Goal: Task Accomplishment & Management: Manage account settings

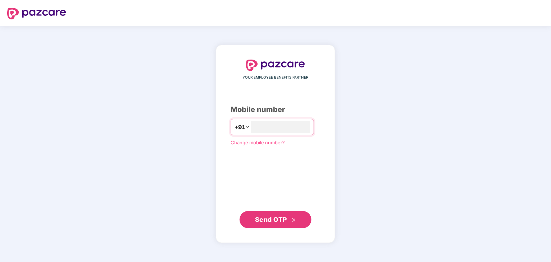
type input "**********"
click at [282, 221] on span "Send OTP" at bounding box center [271, 220] width 32 height 8
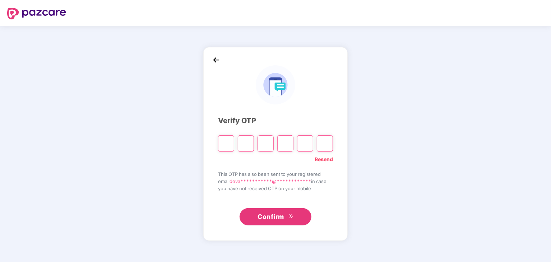
type input "*"
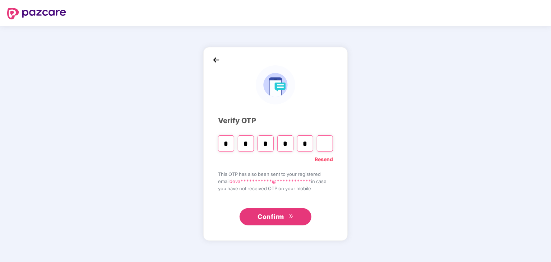
type input "*"
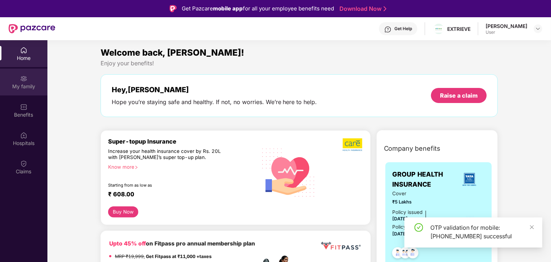
click at [23, 83] on div "My family" at bounding box center [23, 86] width 47 height 7
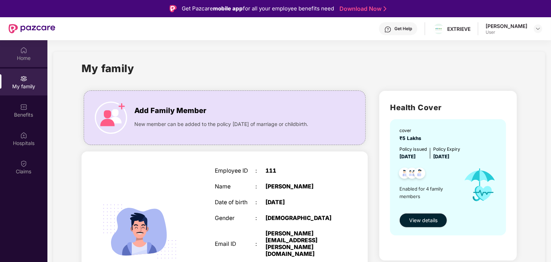
click at [16, 55] on div "Home" at bounding box center [23, 58] width 47 height 7
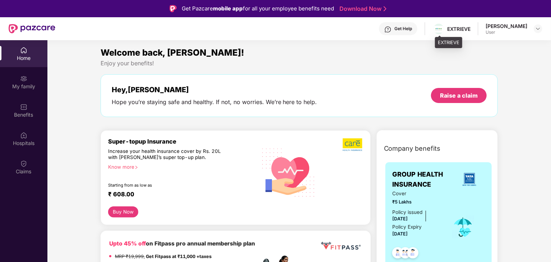
click at [453, 30] on div "EXTRIEVE" at bounding box center [458, 28] width 23 height 7
click at [513, 27] on div "[PERSON_NAME]" at bounding box center [506, 26] width 42 height 7
click at [536, 31] on img at bounding box center [538, 29] width 6 height 6
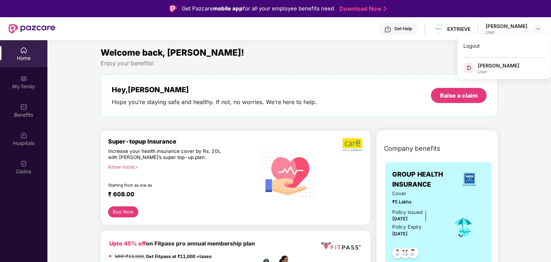
drag, startPoint x: 431, startPoint y: 77, endPoint x: 429, endPoint y: 93, distance: 16.2
click at [431, 78] on div "Hey, [PERSON_NAME] Hope you’re staying safe and healthy. If not, no worries. We…" at bounding box center [299, 95] width 397 height 43
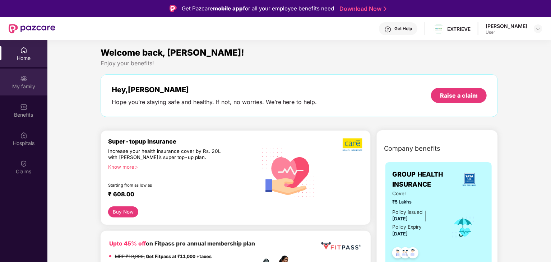
click at [19, 90] on div "My family" at bounding box center [23, 82] width 47 height 27
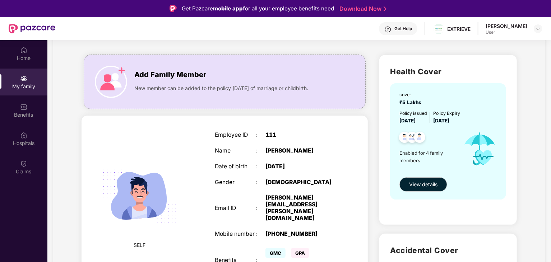
scroll to position [108, 0]
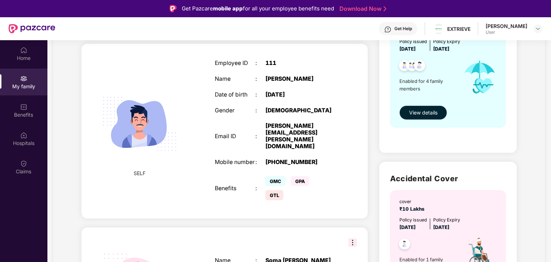
click at [422, 111] on span "View details" at bounding box center [423, 113] width 28 height 8
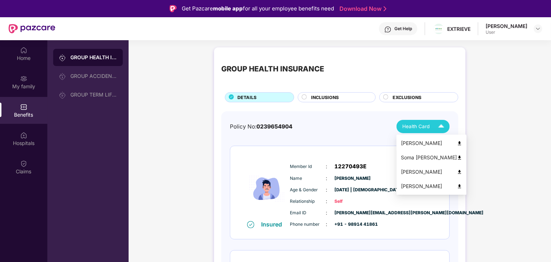
click at [457, 144] on img at bounding box center [459, 143] width 5 height 5
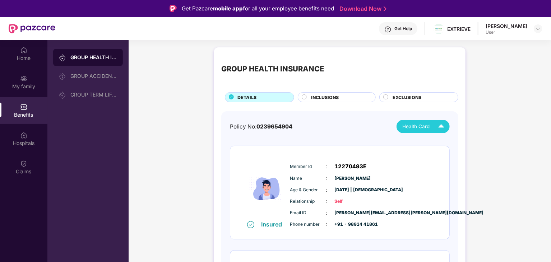
click at [517, 29] on div "[PERSON_NAME]" at bounding box center [506, 26] width 42 height 7
drag, startPoint x: 533, startPoint y: 29, endPoint x: 540, endPoint y: 31, distance: 7.4
click at [534, 29] on div "[PERSON_NAME] User" at bounding box center [513, 29] width 57 height 13
click at [539, 30] on img at bounding box center [538, 29] width 6 height 6
click at [485, 45] on div "Logout" at bounding box center [503, 46] width 93 height 14
